Goal: Check status

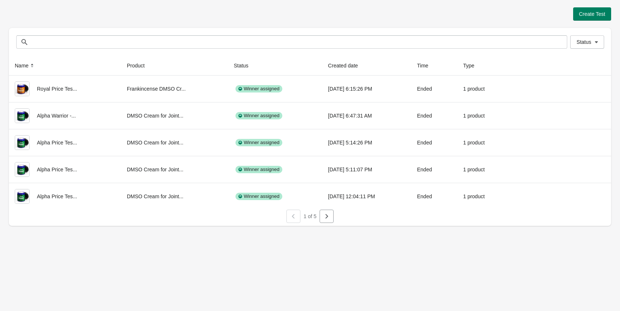
click at [585, 43] on span "Status" at bounding box center [583, 42] width 15 height 6
click at [567, 63] on span at bounding box center [566, 61] width 7 height 7
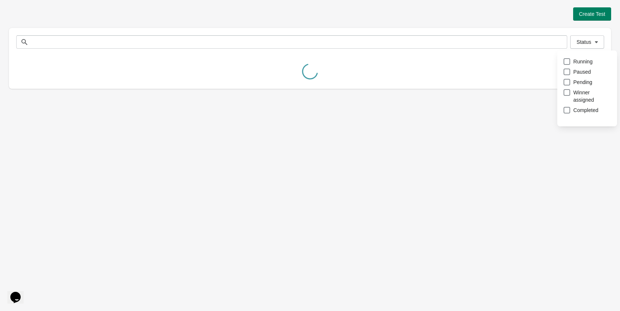
click at [370, 6] on div "Create Test Status Status Name Product Status Created date Time Type Royal Pric…" at bounding box center [310, 46] width 602 height 92
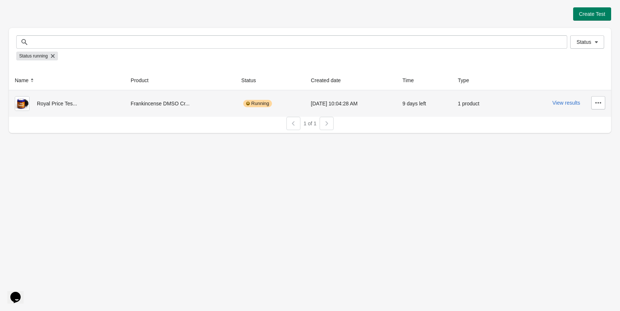
click at [554, 108] on div "View results" at bounding box center [557, 102] width 95 height 13
click at [555, 105] on button "View results" at bounding box center [566, 103] width 28 height 6
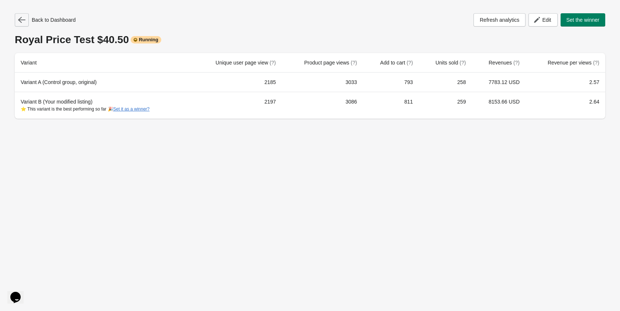
click at [20, 20] on icon "button" at bounding box center [21, 20] width 7 height 6
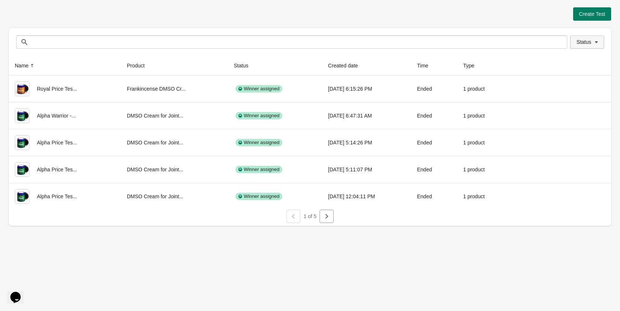
click at [585, 39] on span "Status" at bounding box center [583, 42] width 15 height 6
click at [572, 63] on label "Running" at bounding box center [578, 61] width 30 height 10
